Goal: Information Seeking & Learning: Understand process/instructions

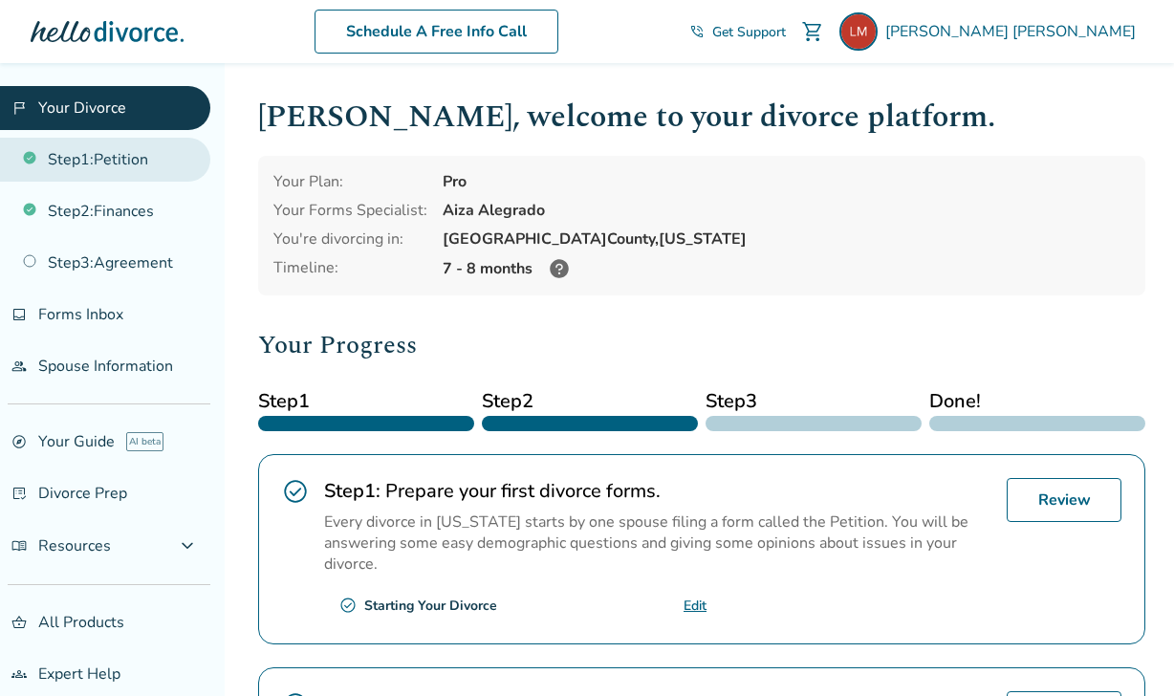
click at [121, 166] on link "Step 1 : Petition" at bounding box center [105, 160] width 210 height 44
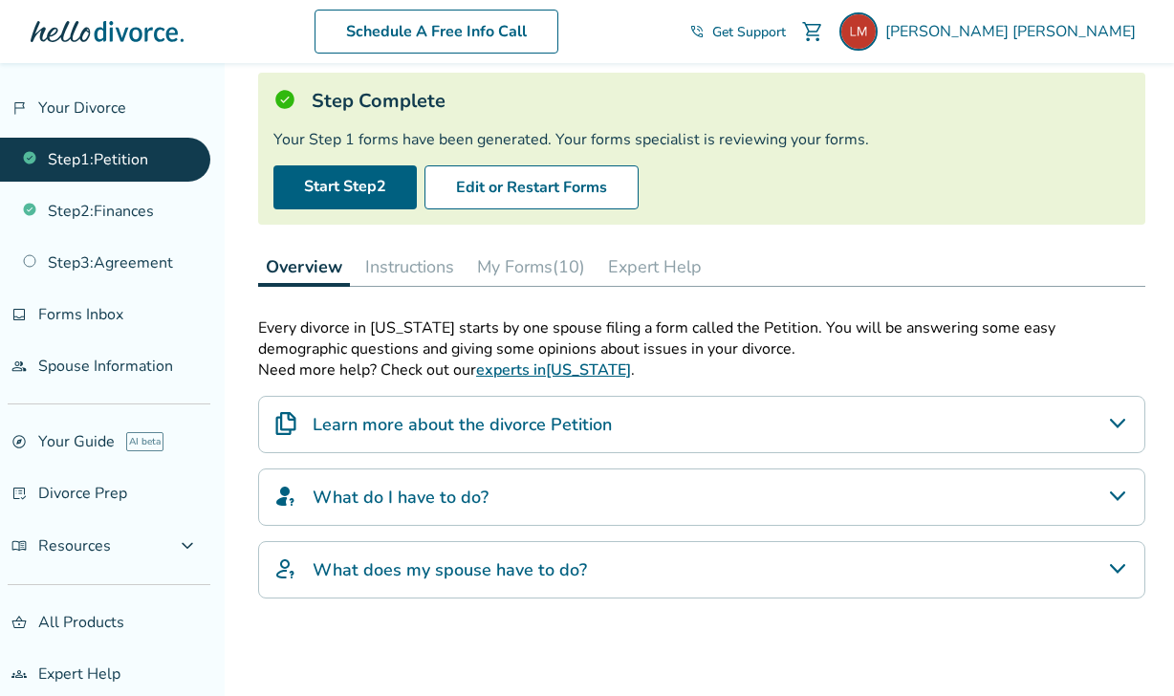
scroll to position [118, 0]
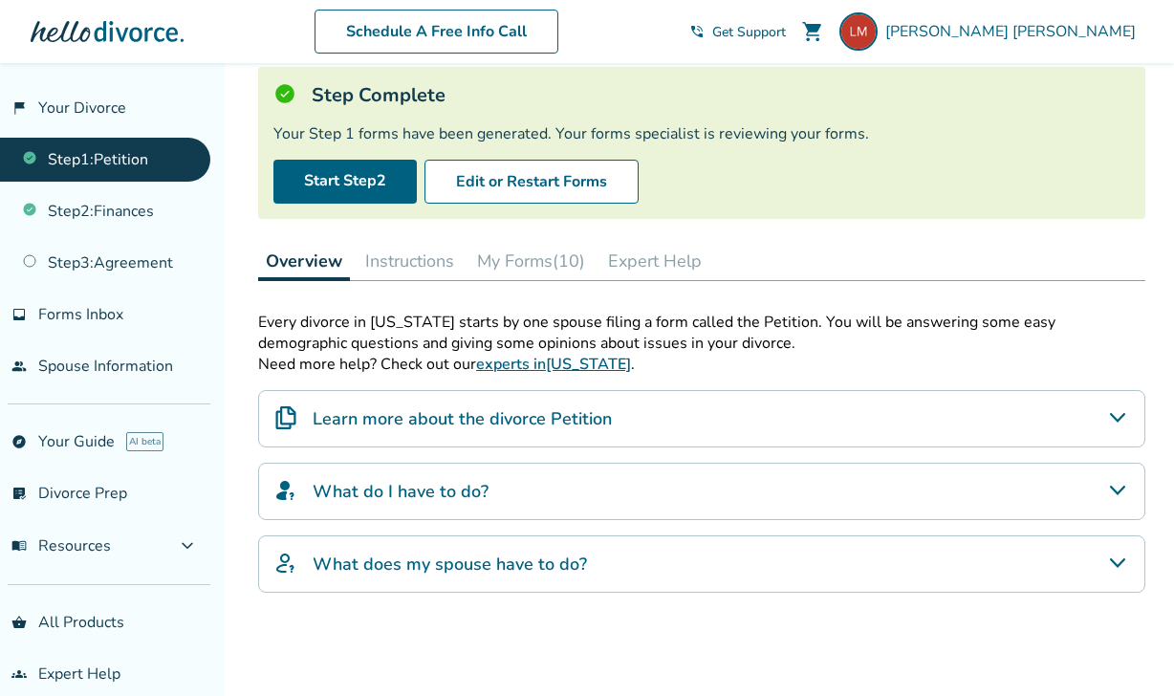
click at [413, 247] on button "Instructions" at bounding box center [410, 261] width 104 height 38
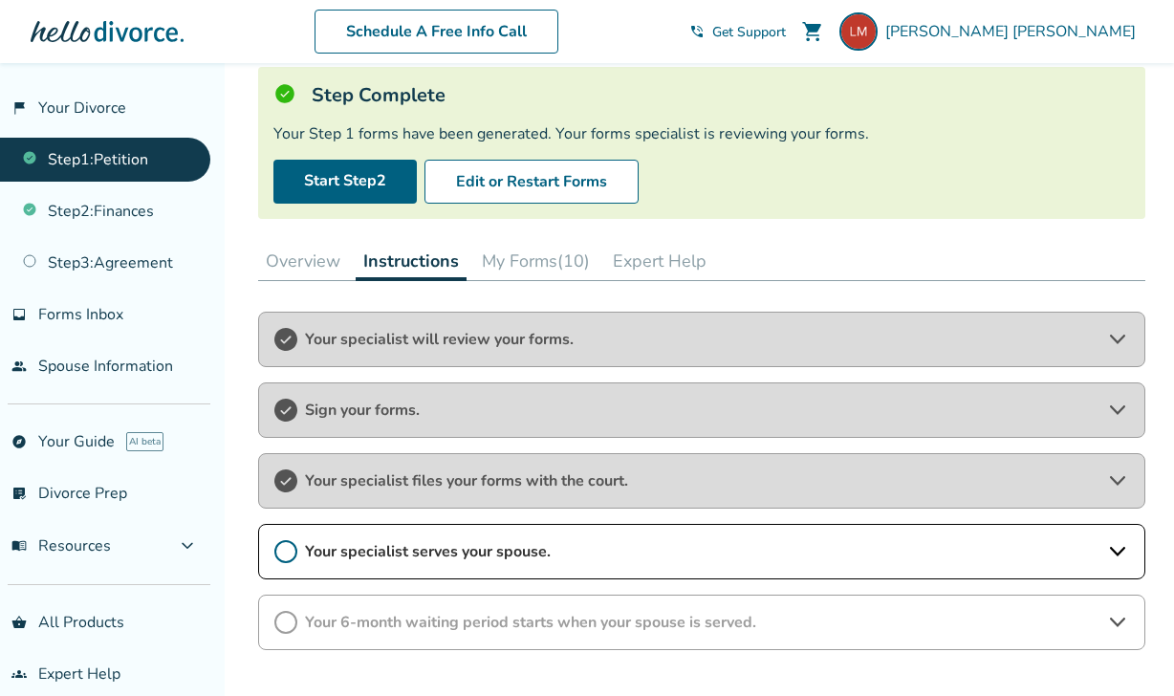
click at [521, 267] on button "My Forms (10)" at bounding box center [535, 261] width 123 height 38
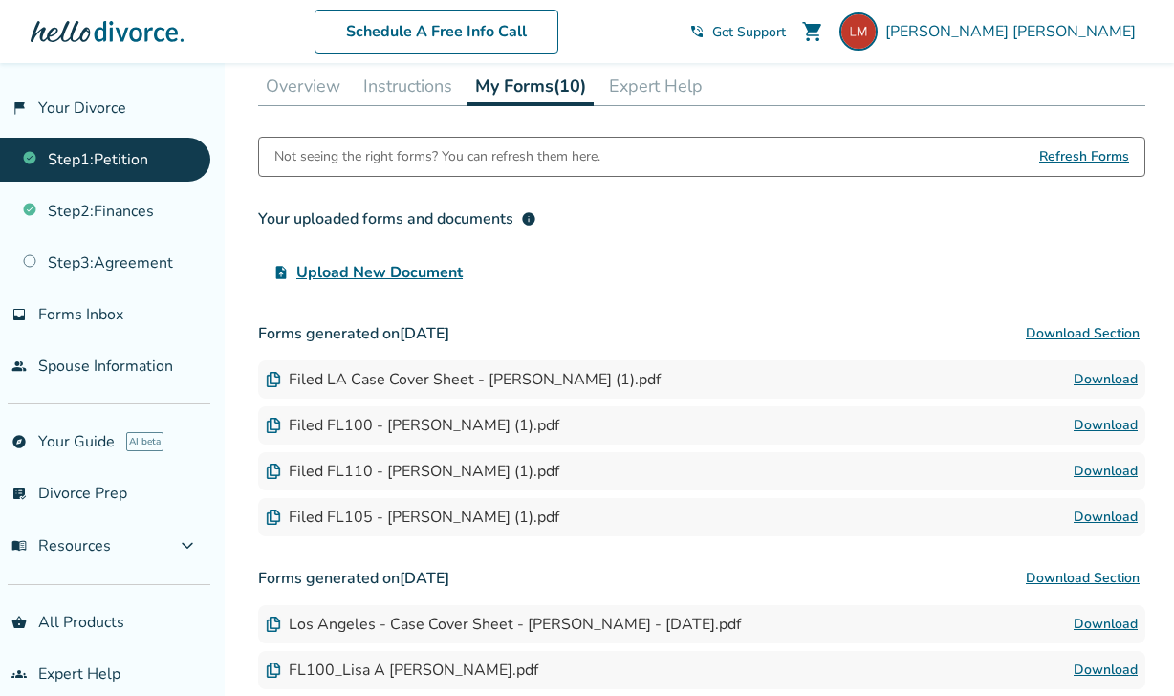
scroll to position [297, 0]
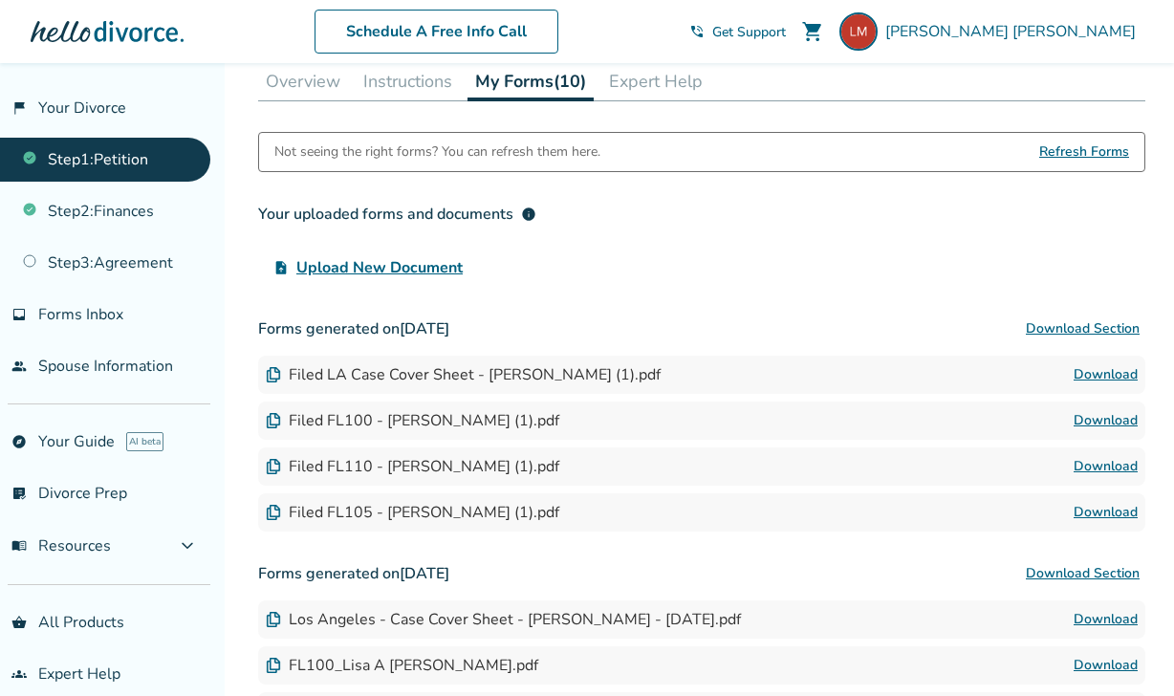
click at [1057, 327] on button "Download Section" at bounding box center [1082, 329] width 125 height 38
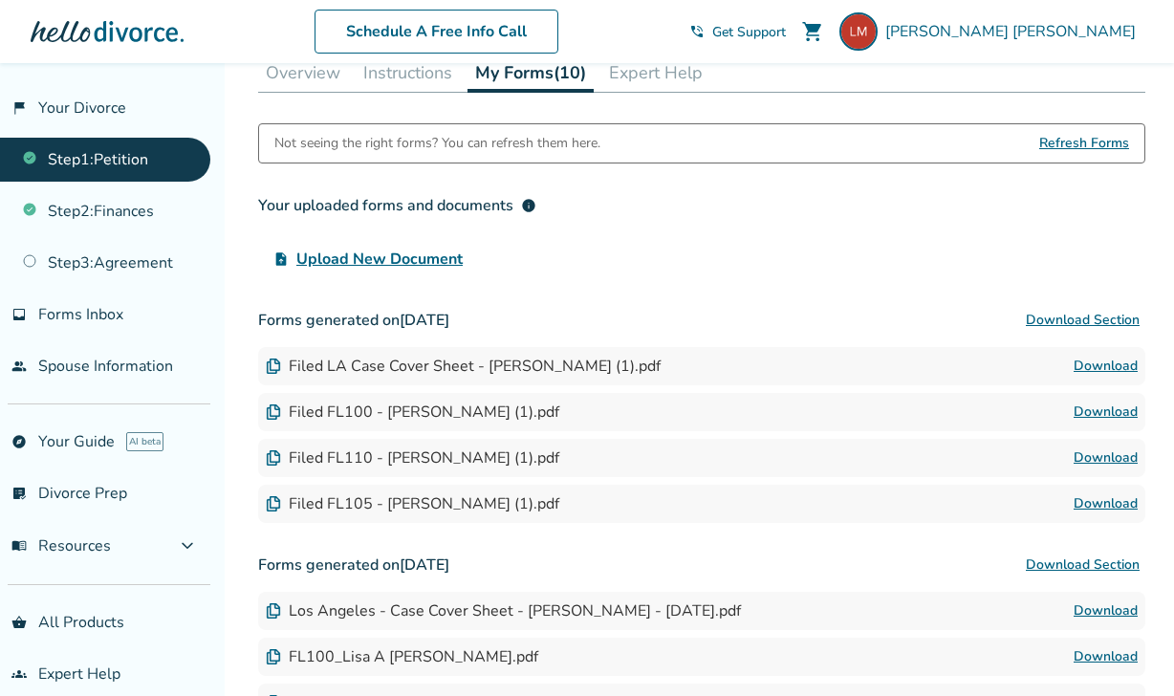
scroll to position [324, 0]
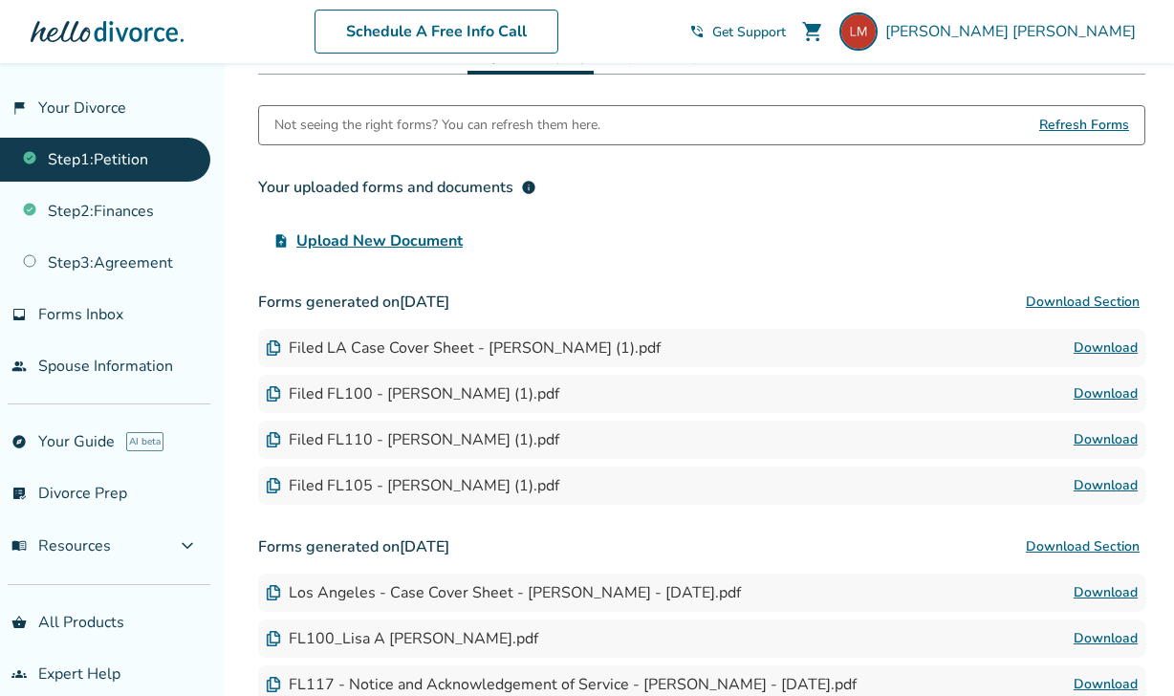
click at [302, 352] on div "Filed LA Case Cover Sheet - [PERSON_NAME] (1).pdf" at bounding box center [463, 348] width 395 height 21
click at [275, 343] on img at bounding box center [273, 347] width 15 height 15
click at [664, 356] on div "Filed LA Case Cover Sheet - [PERSON_NAME] (1).pdf Download" at bounding box center [701, 348] width 887 height 38
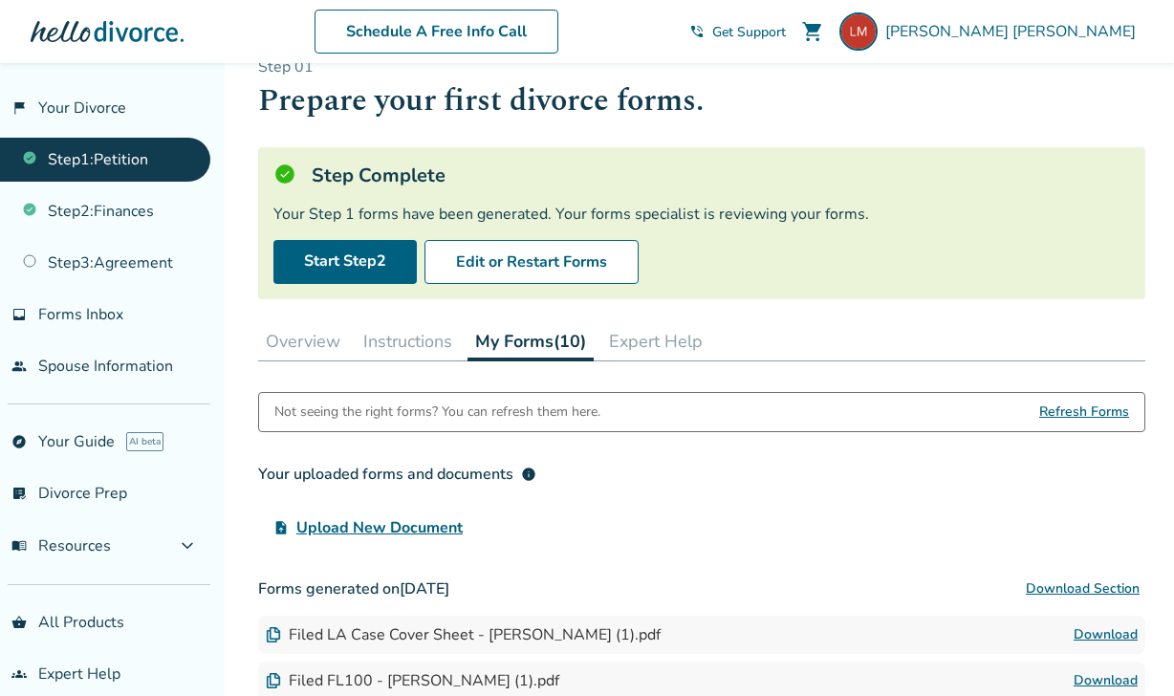
scroll to position [0, 0]
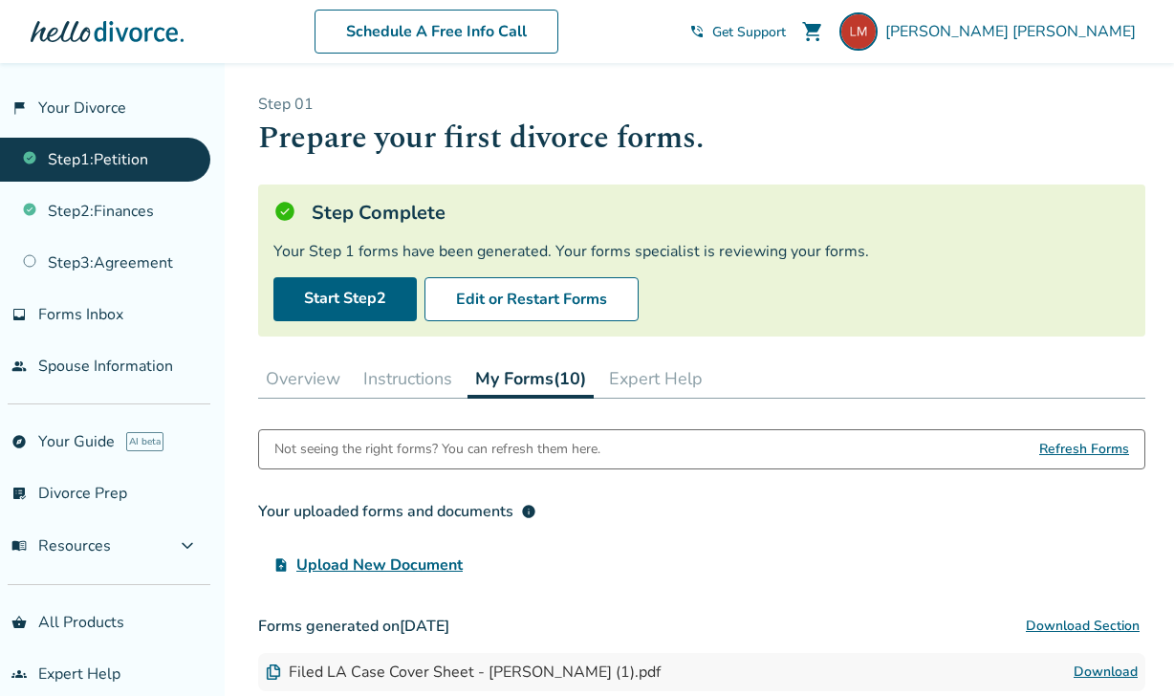
click at [413, 381] on button "Instructions" at bounding box center [408, 379] width 104 height 38
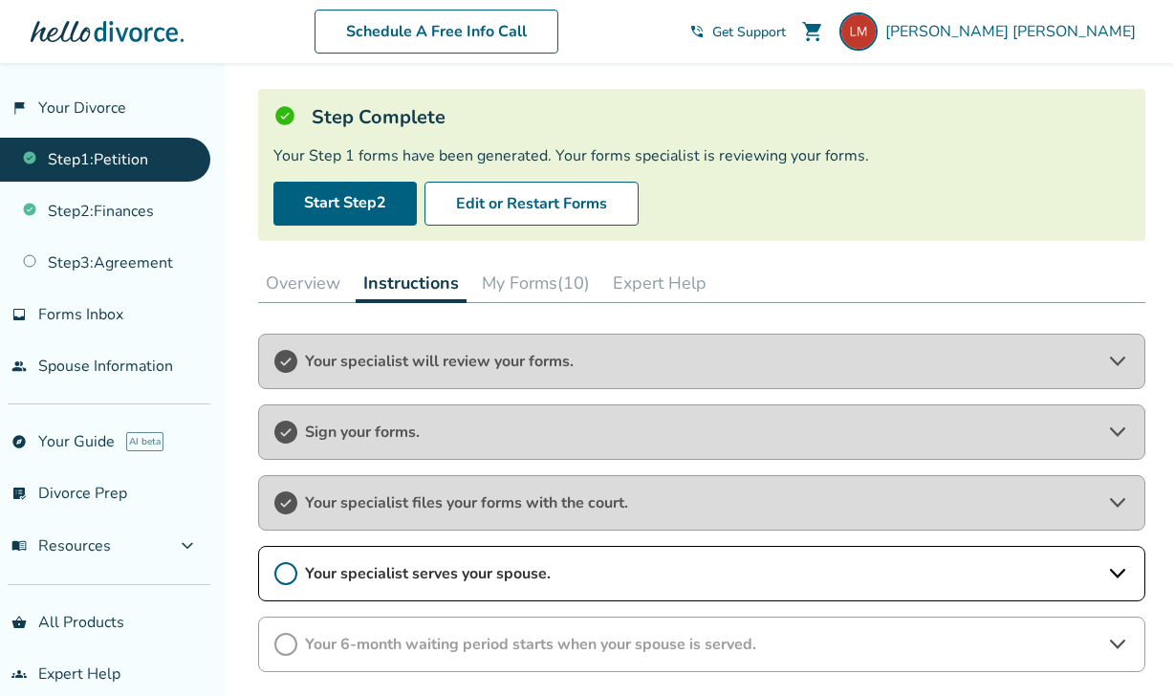
scroll to position [98, 0]
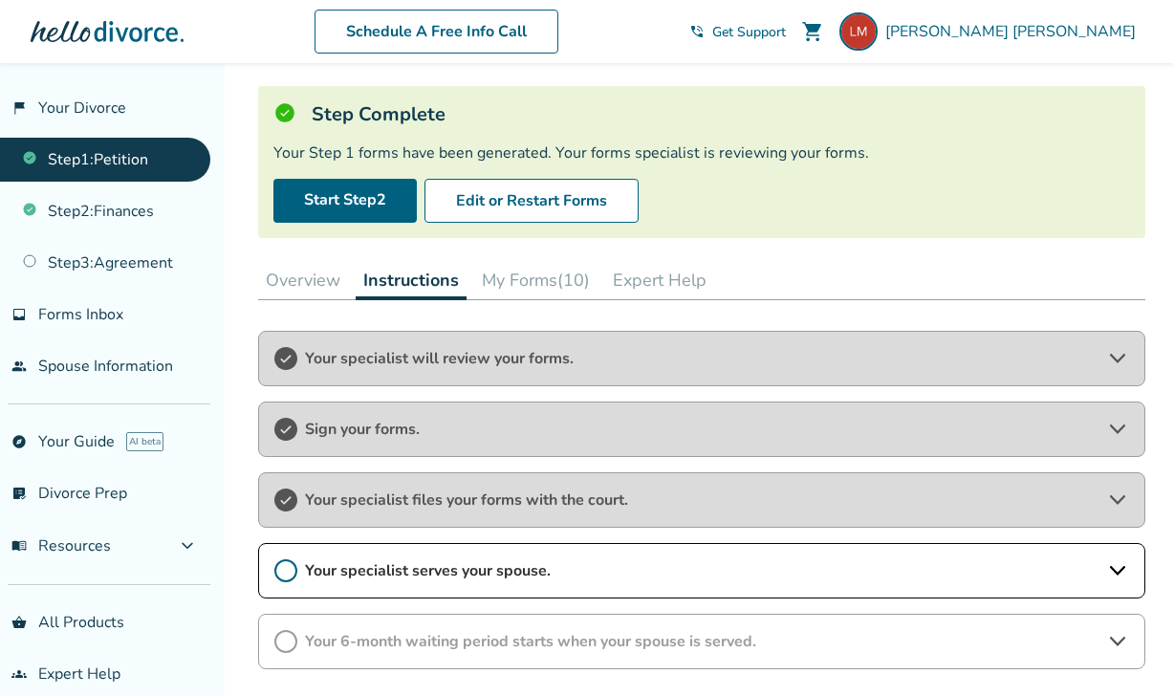
click at [353, 571] on span "Your specialist serves your spouse." at bounding box center [702, 570] width 794 height 21
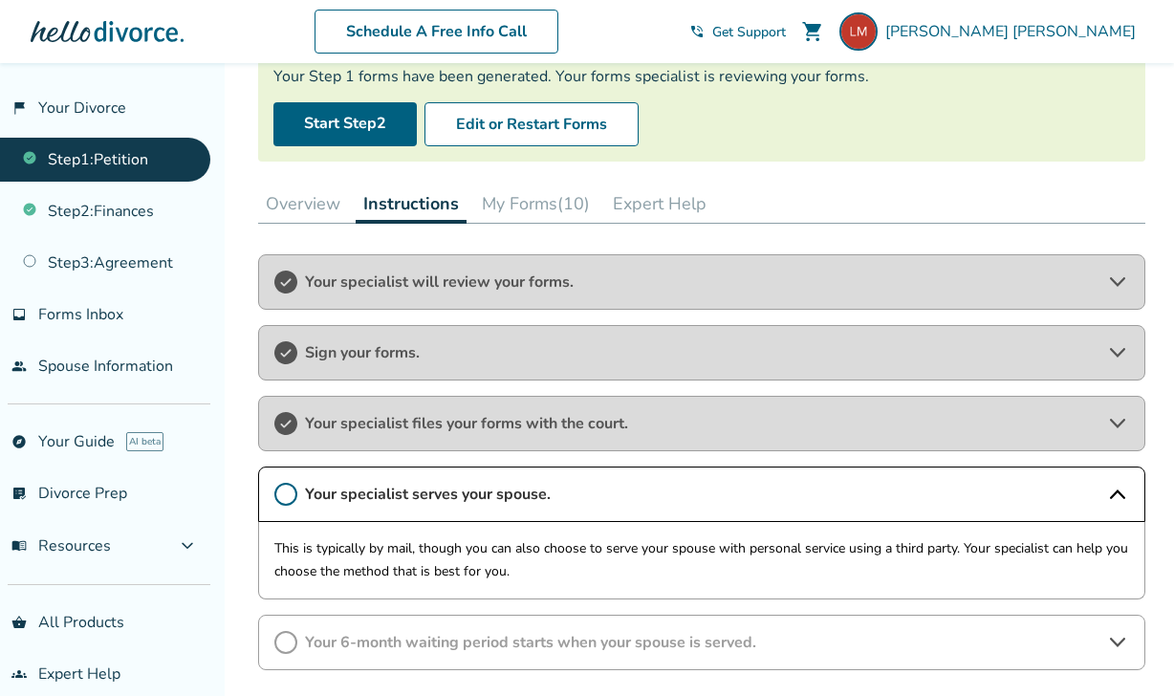
scroll to position [183, 0]
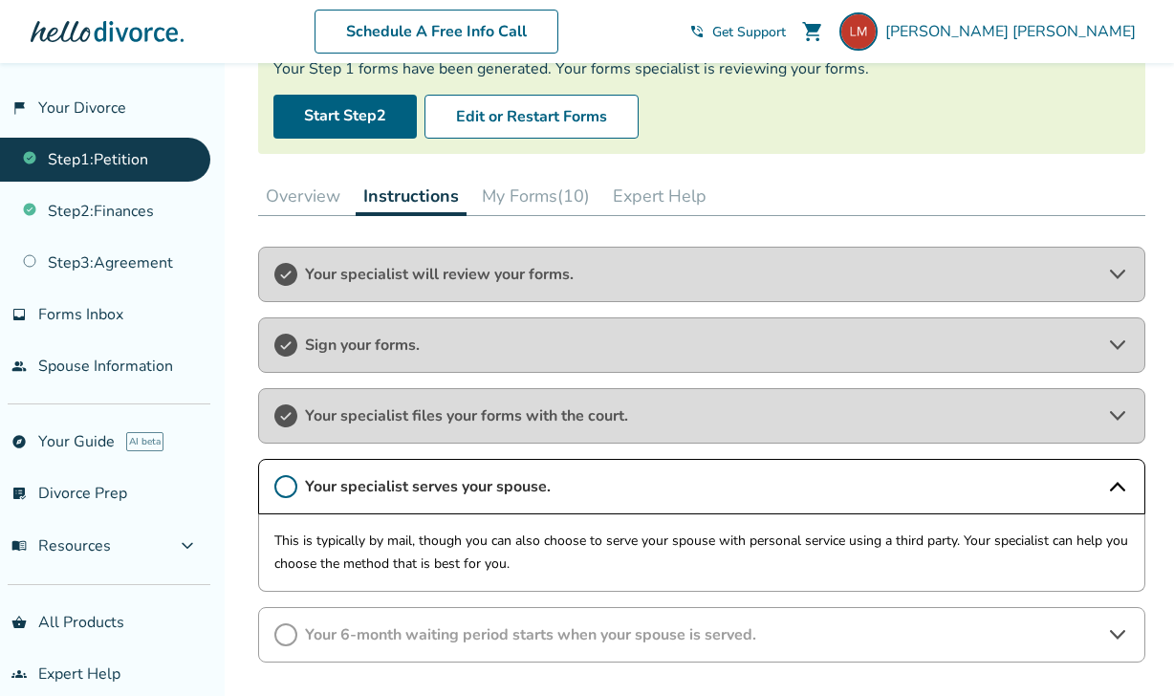
click at [234, 600] on div "Added to cart Step 0 1 Prepare your first divorce forms. Step Complete Your Ste…" at bounding box center [587, 360] width 1174 height 961
click at [147, 210] on link "Step 2 : Finances" at bounding box center [105, 211] width 210 height 44
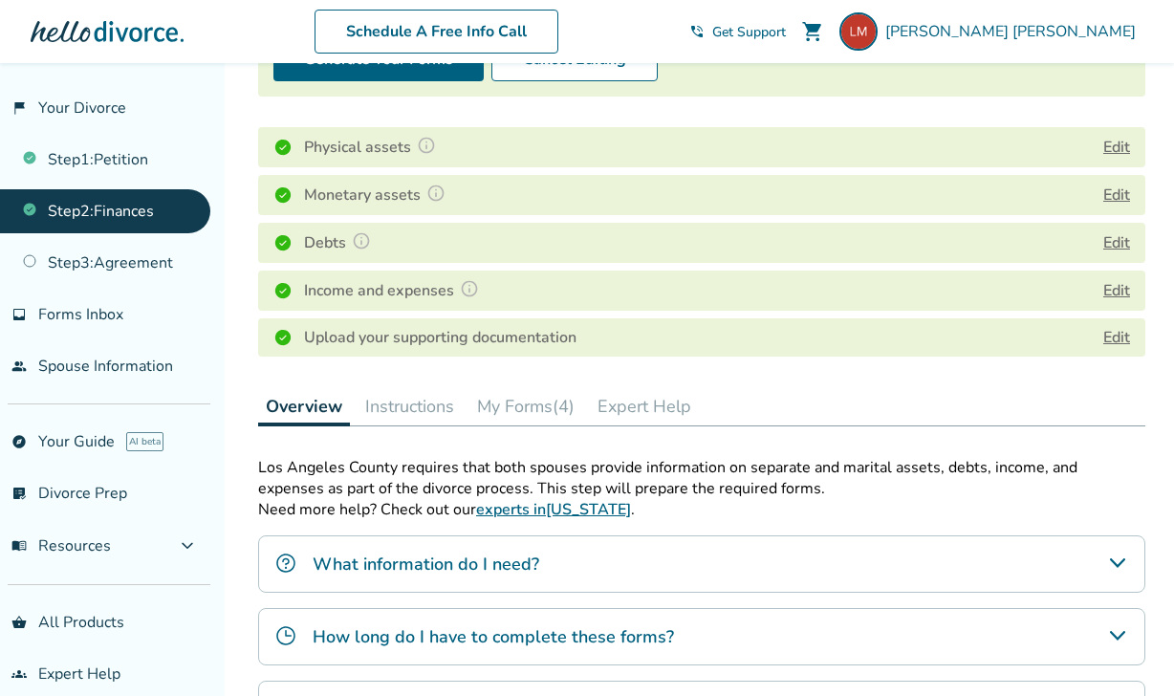
scroll to position [242, 0]
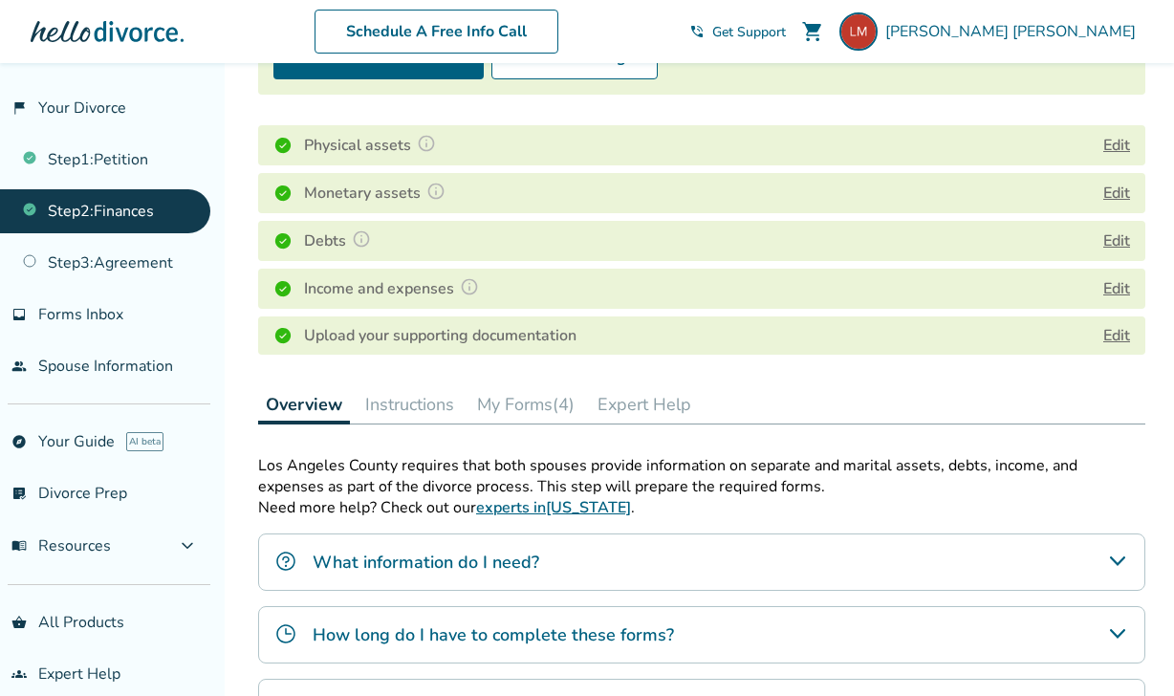
click at [429, 404] on button "Instructions" at bounding box center [410, 404] width 104 height 38
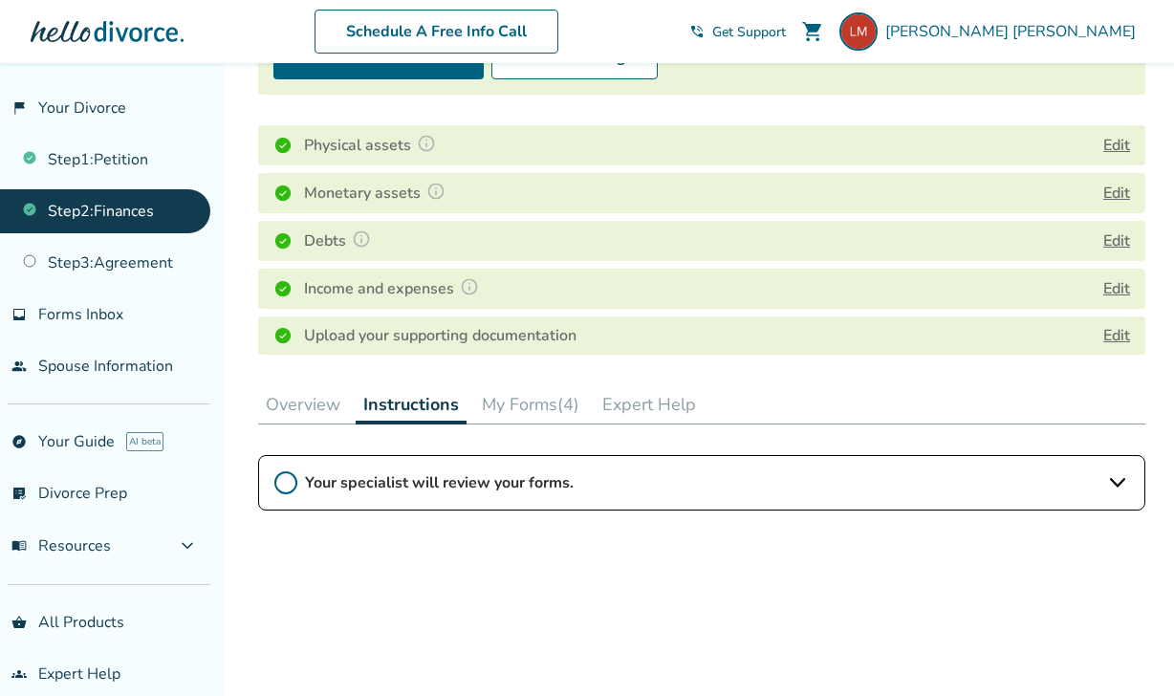
click at [512, 412] on button "My Forms (4)" at bounding box center [530, 404] width 113 height 38
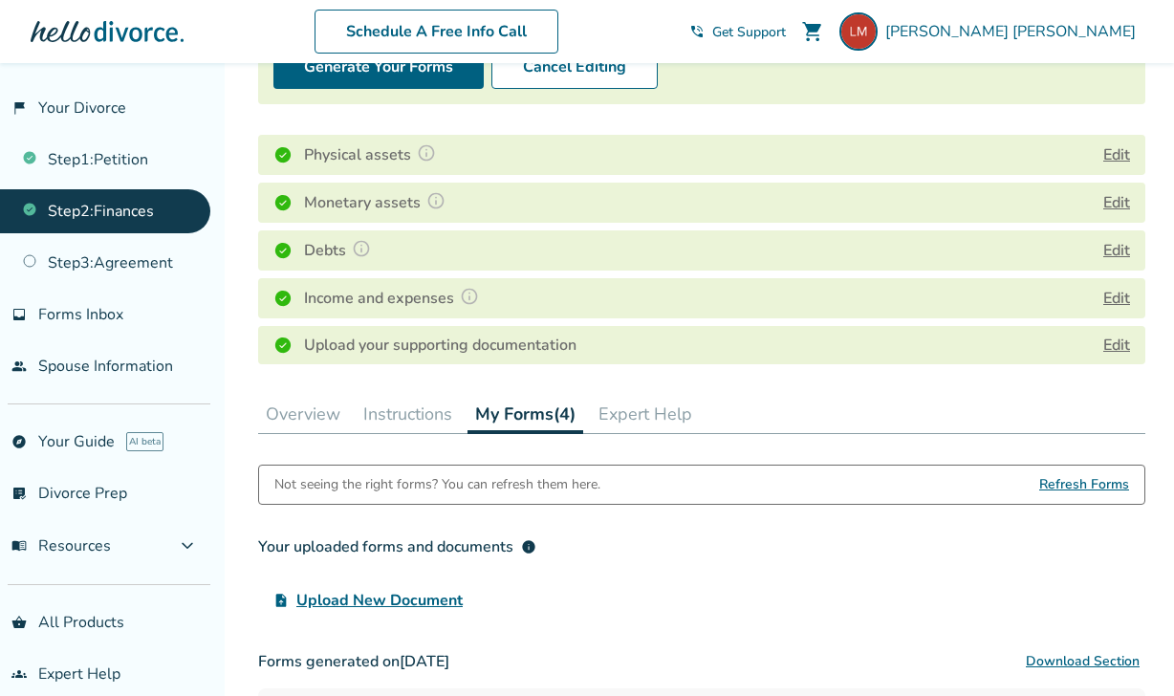
scroll to position [159, 0]
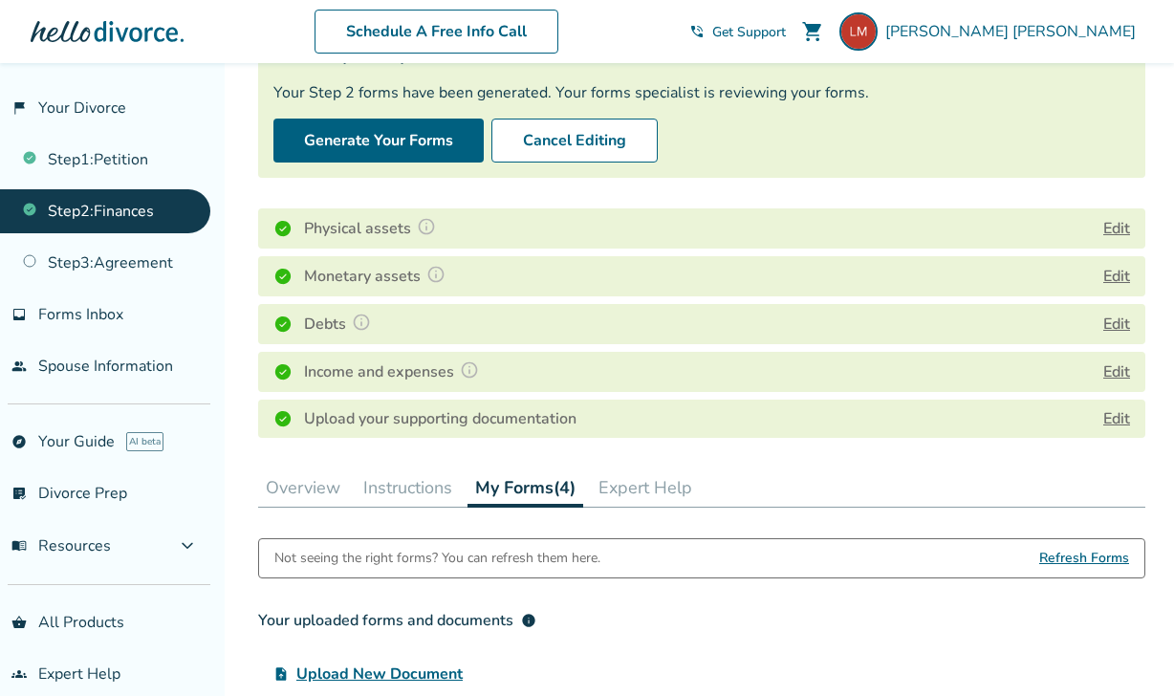
click at [314, 480] on button "Overview" at bounding box center [303, 488] width 90 height 38
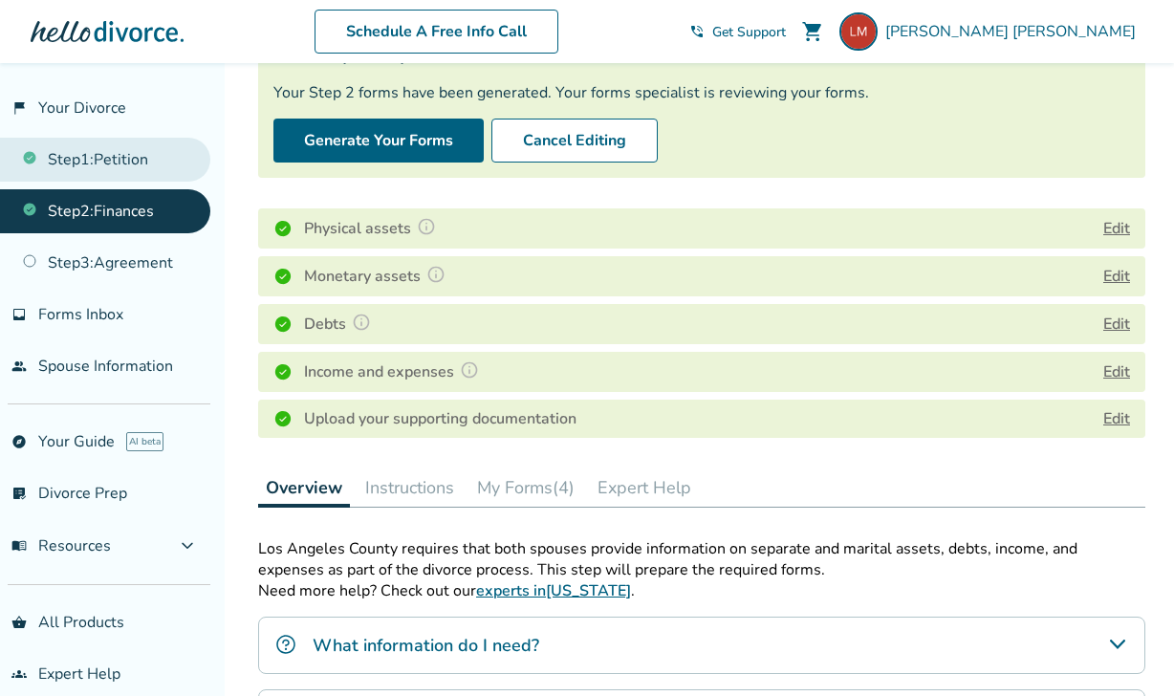
click at [134, 162] on link "Step 1 : Petition" at bounding box center [105, 160] width 210 height 44
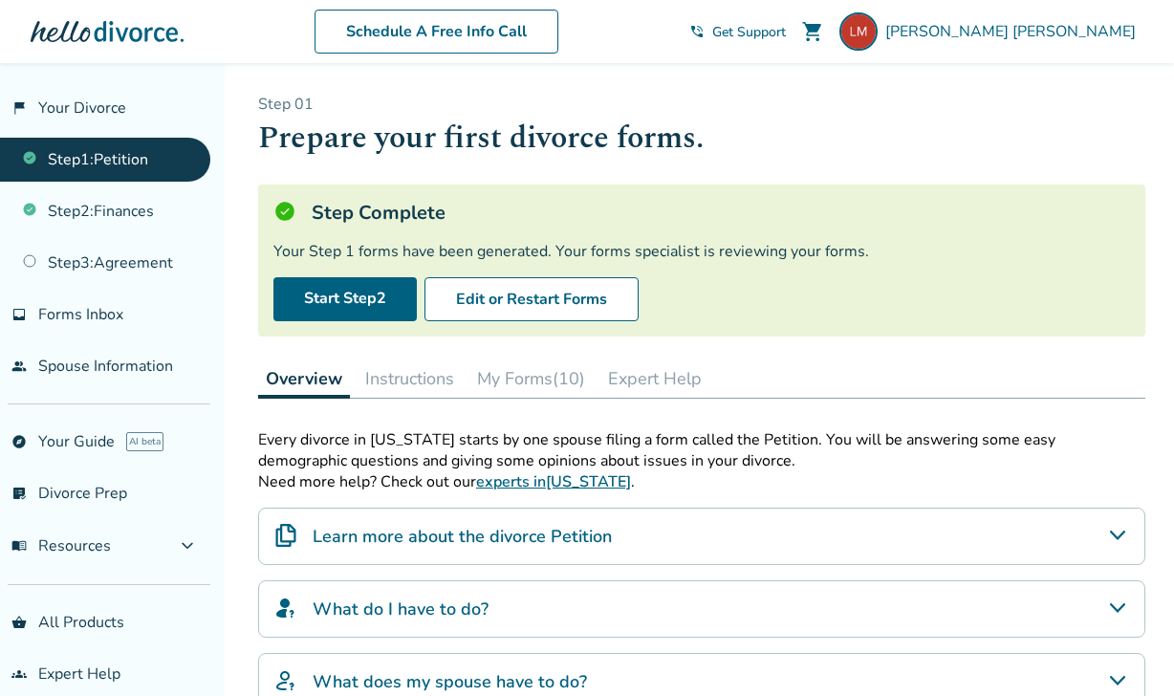
scroll to position [61, 0]
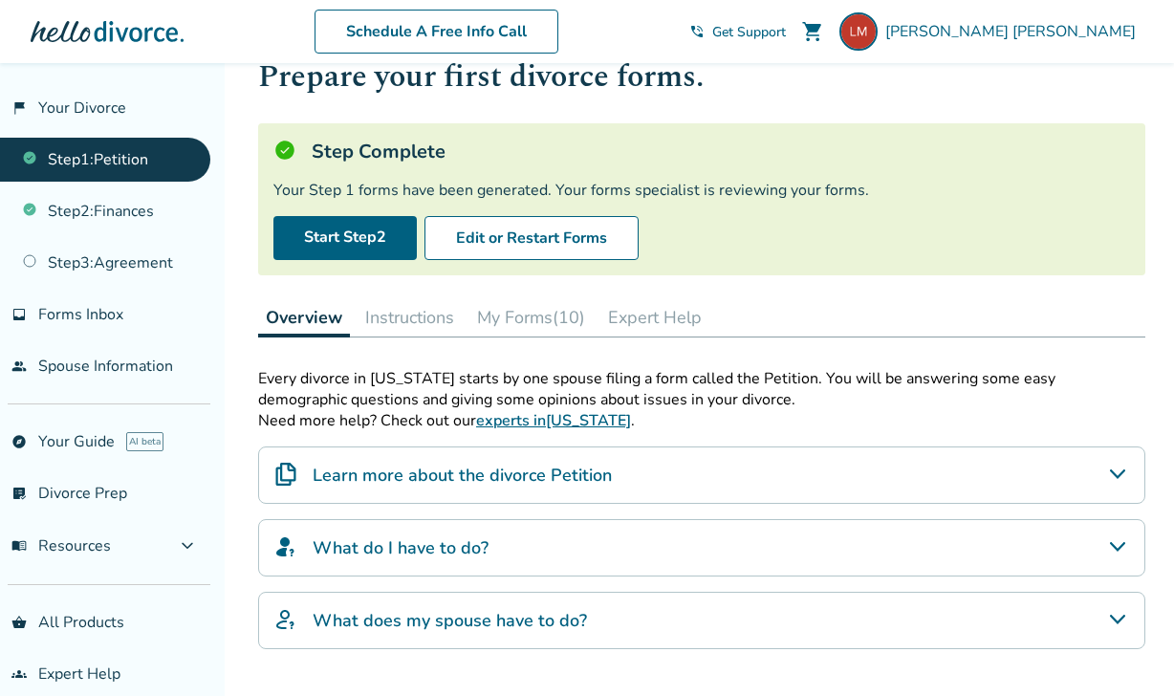
click at [548, 475] on h4 "Learn more about the divorce Petition" at bounding box center [462, 475] width 299 height 25
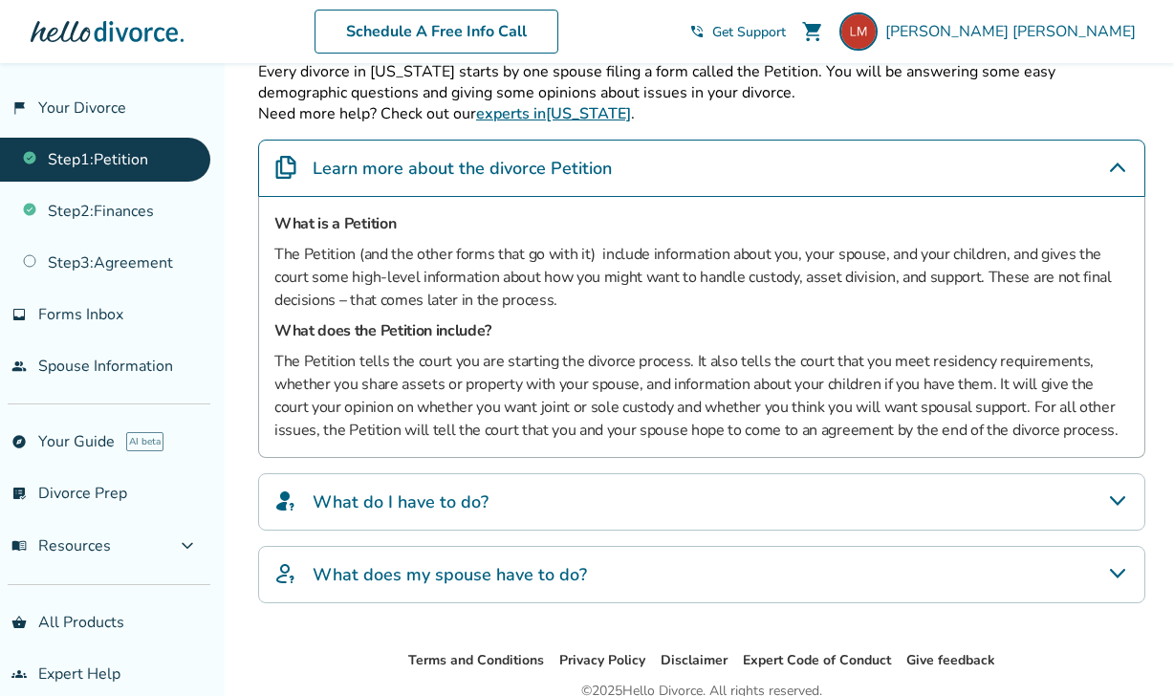
scroll to position [369, 0]
click at [548, 488] on div "What do I have to do?" at bounding box center [701, 500] width 887 height 57
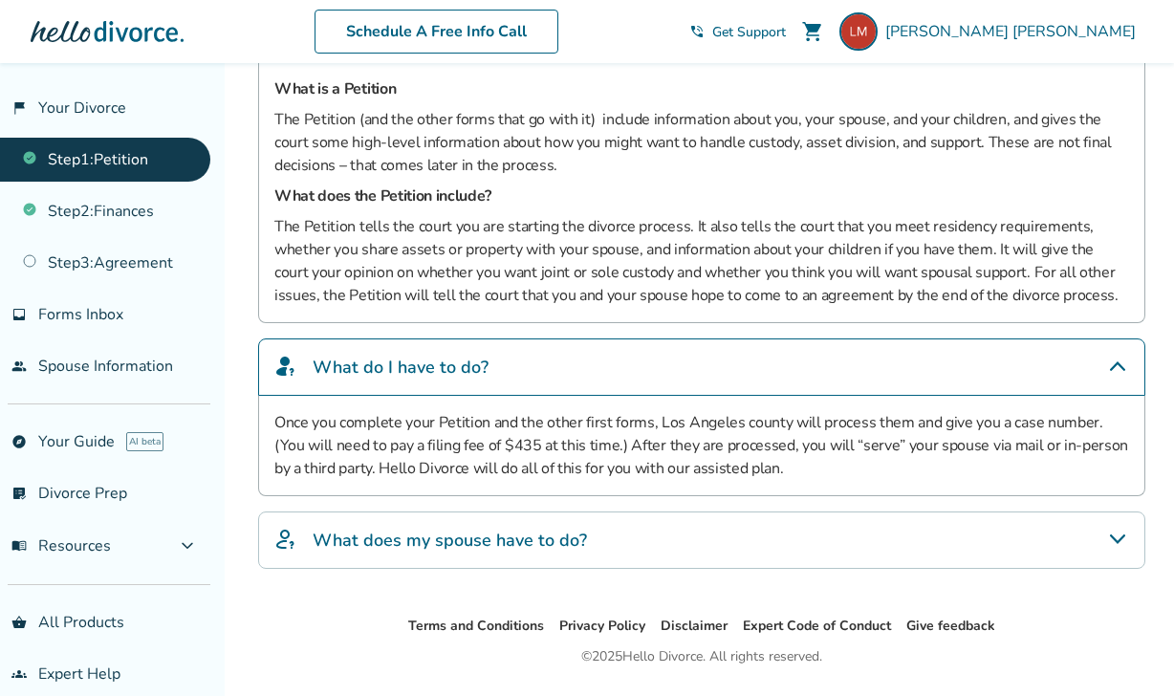
scroll to position [506, 0]
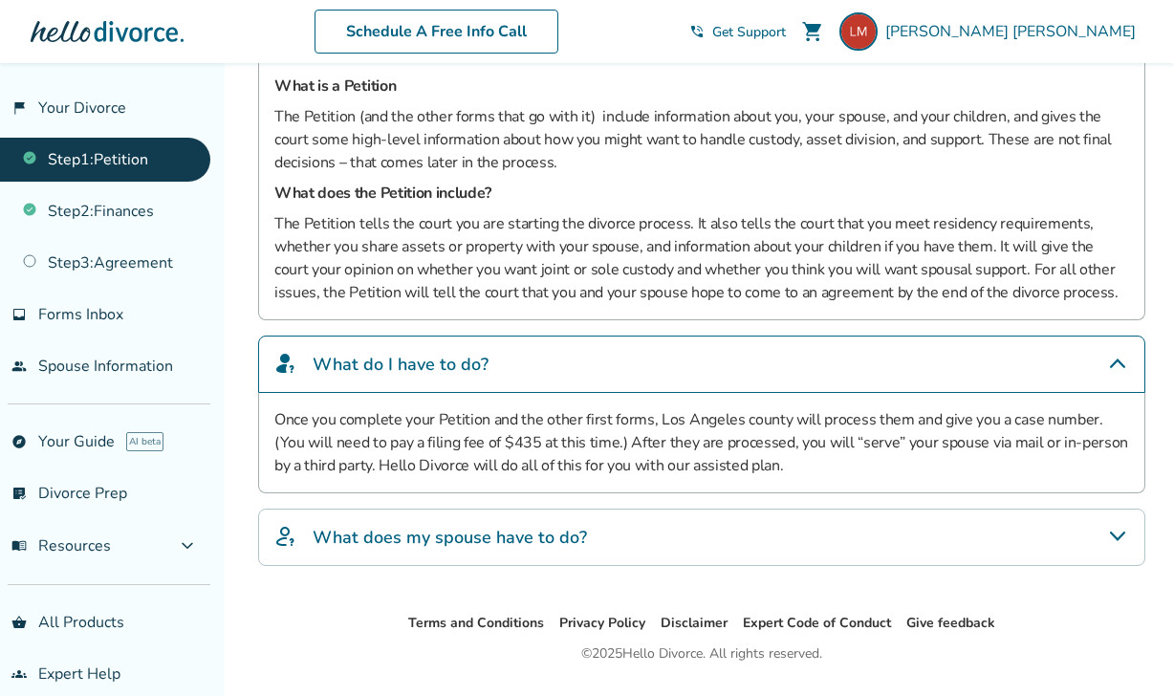
click at [555, 525] on h4 "What does my spouse have to do?" at bounding box center [450, 537] width 274 height 25
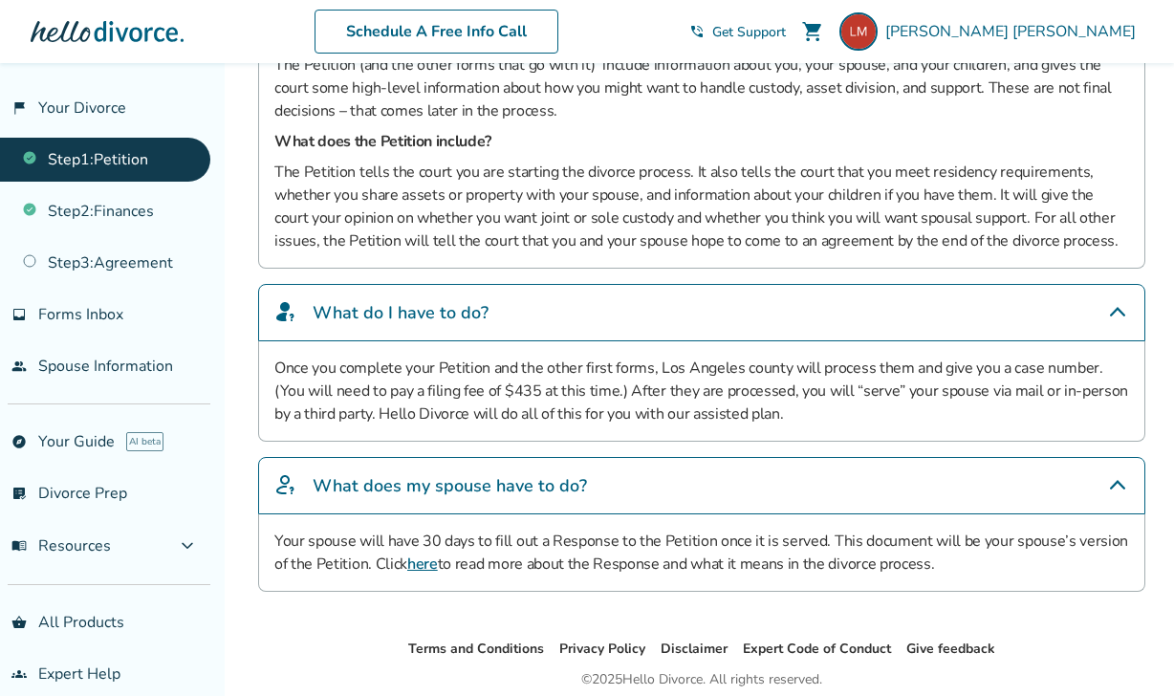
scroll to position [566, 0]
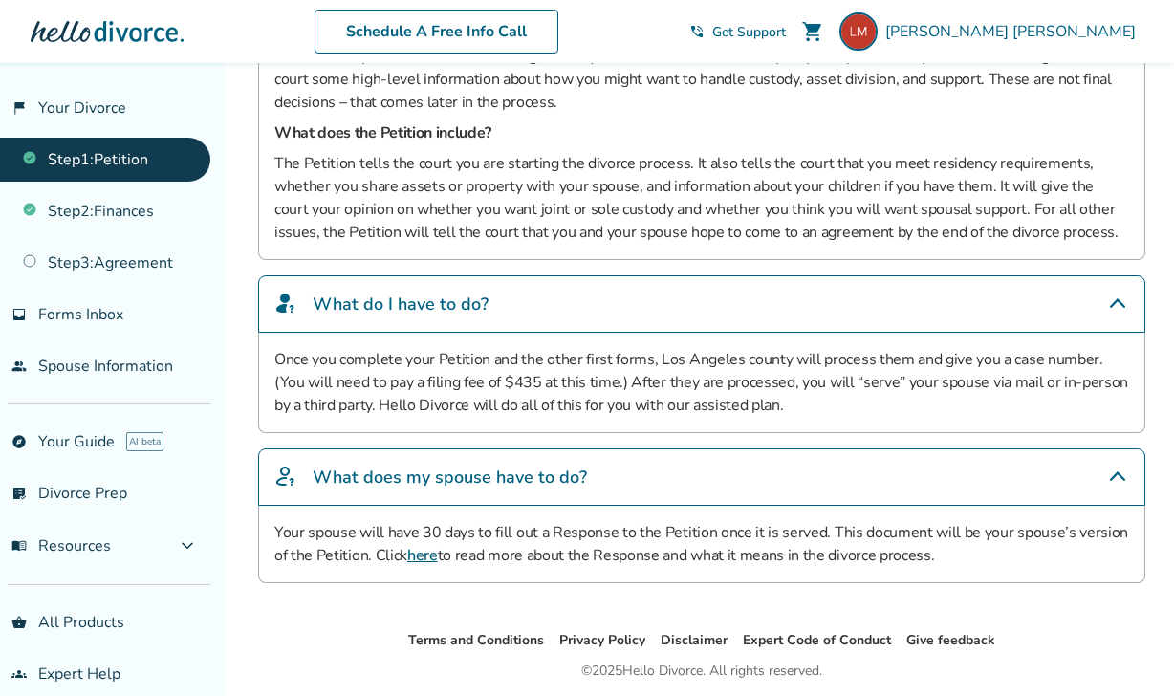
click at [421, 551] on link "here" at bounding box center [422, 555] width 31 height 21
